Goal: Task Accomplishment & Management: Use online tool/utility

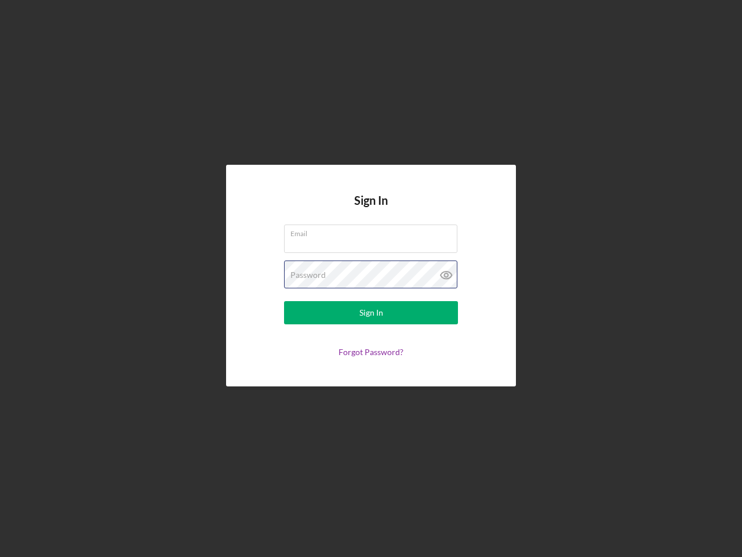
click at [371, 278] on div "Password" at bounding box center [371, 274] width 174 height 29
click at [447, 275] on icon at bounding box center [446, 274] width 29 height 29
